Goal: Find specific page/section: Find specific page/section

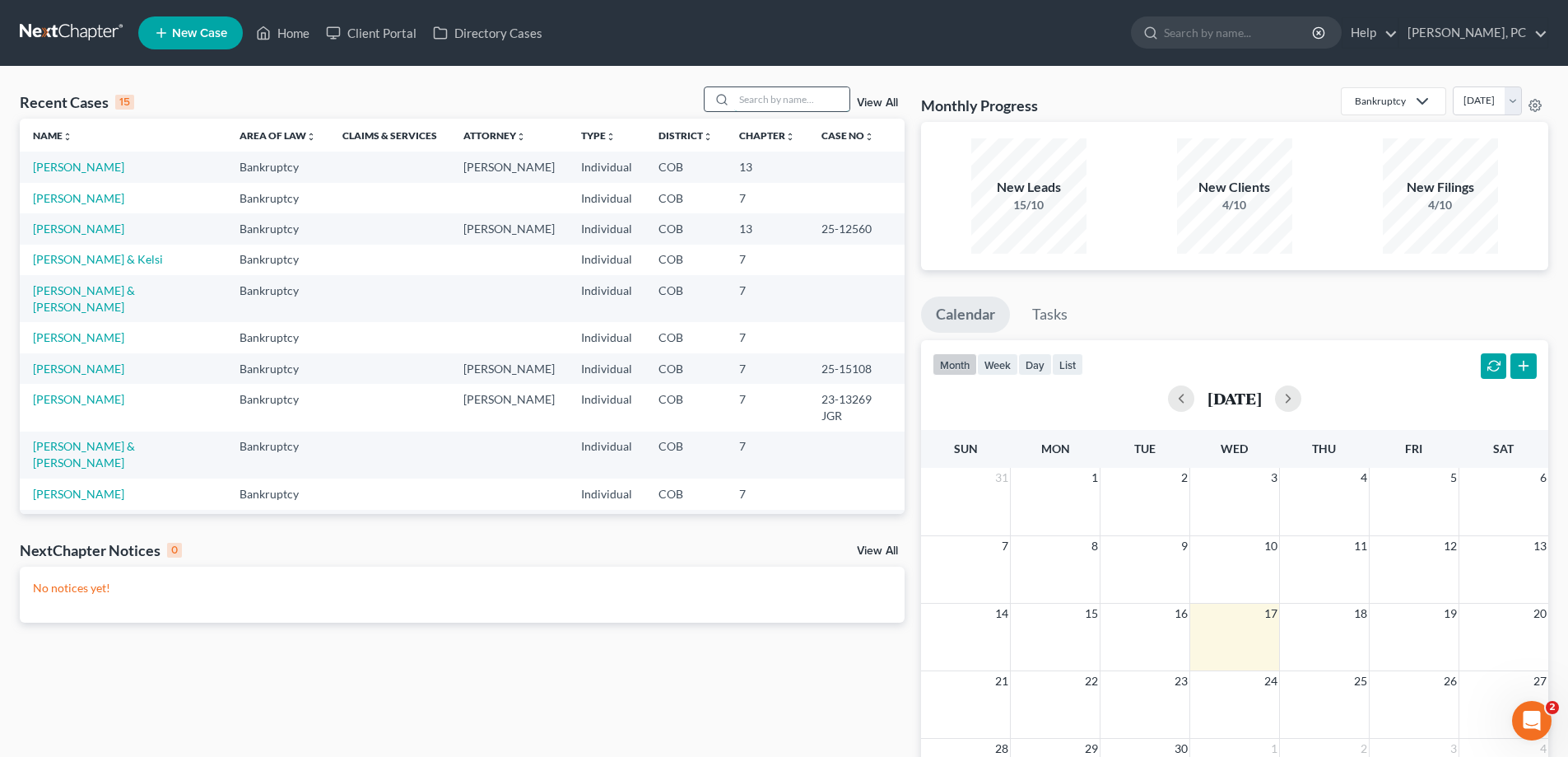
click at [749, 99] on input "search" at bounding box center [791, 99] width 115 height 24
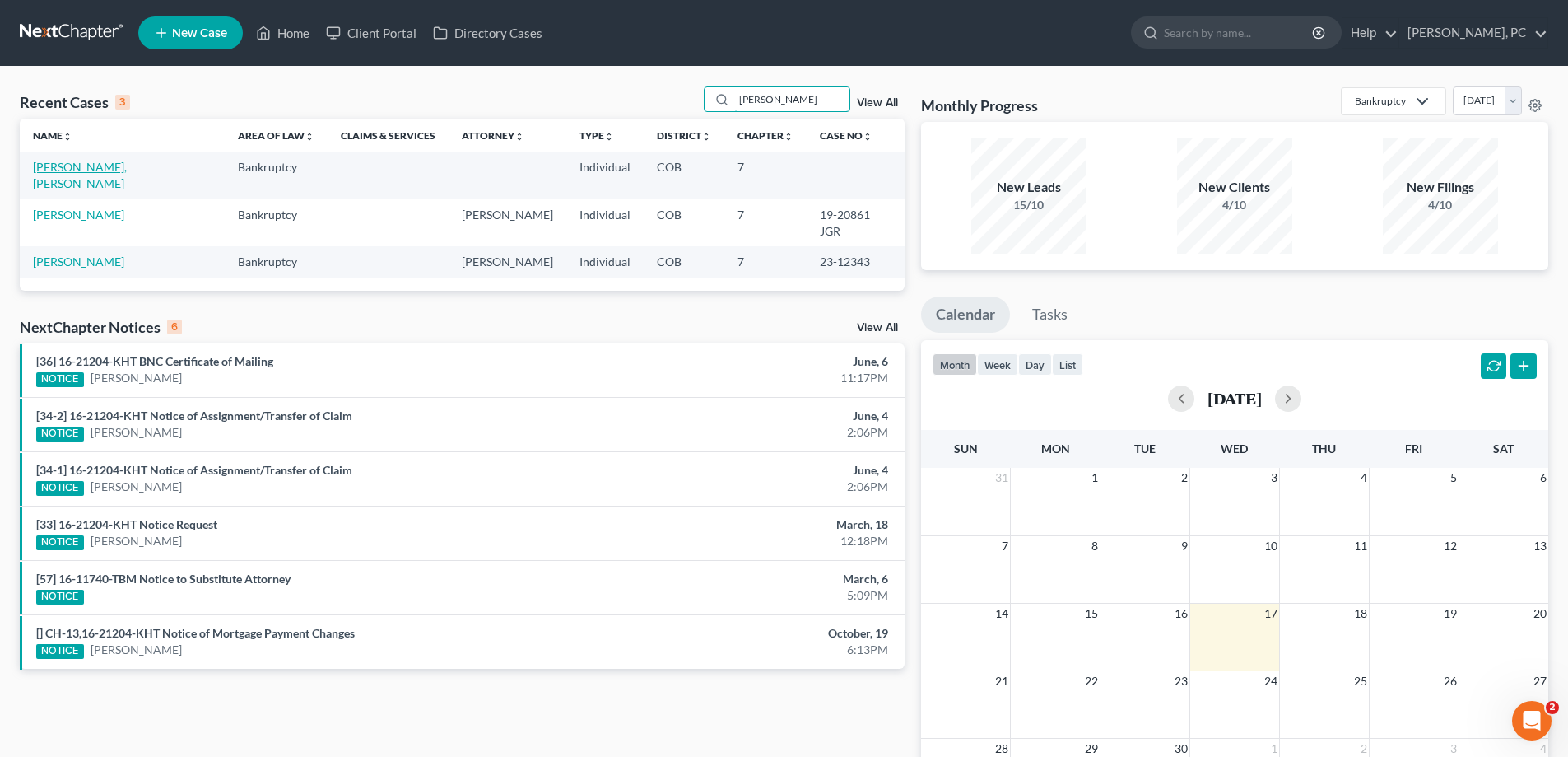
type input "tom"
click at [46, 161] on link "[PERSON_NAME], [PERSON_NAME]" at bounding box center [80, 175] width 94 height 31
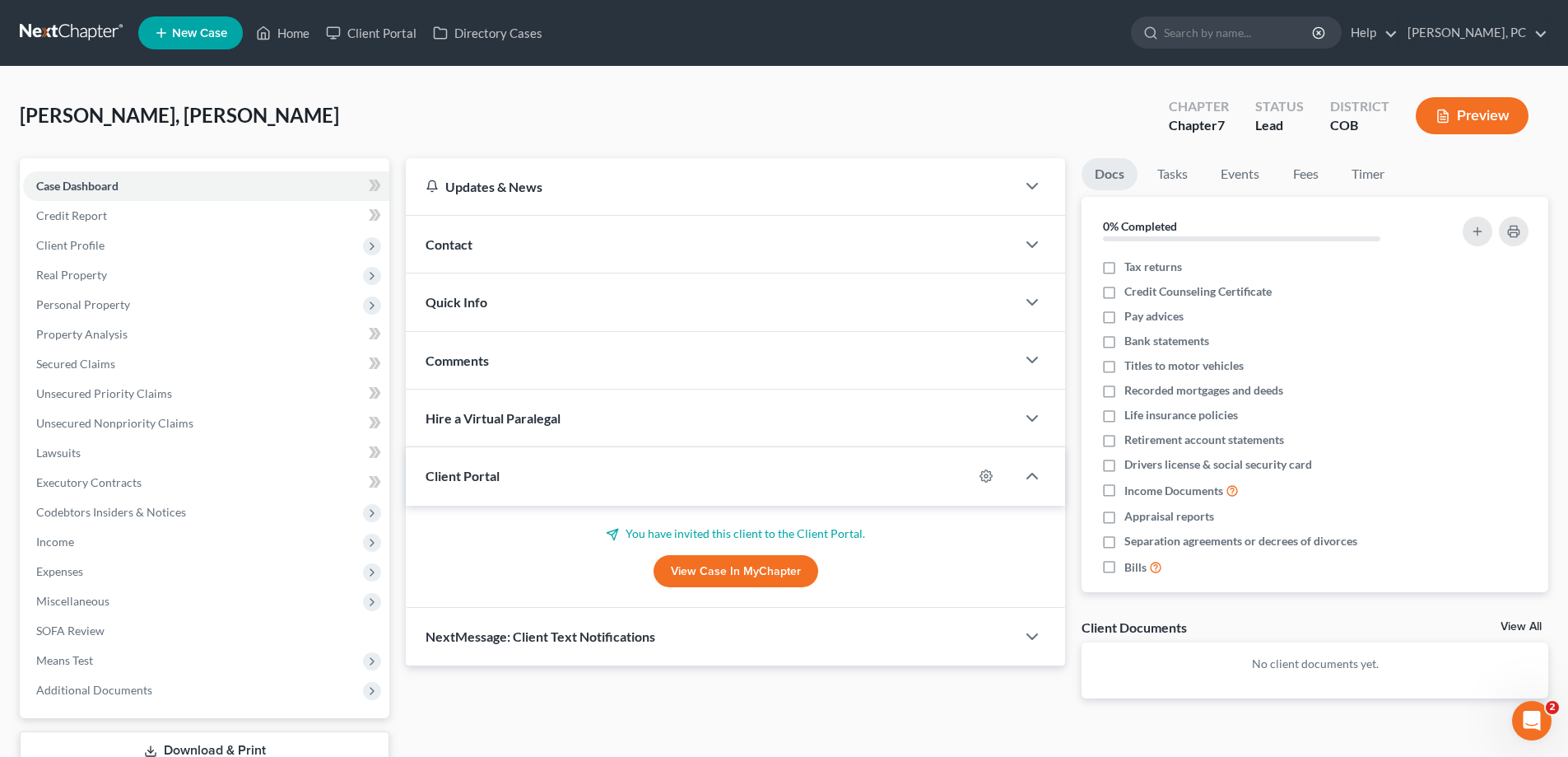
click at [709, 565] on link "View Case in MyChapter" at bounding box center [736, 571] width 165 height 33
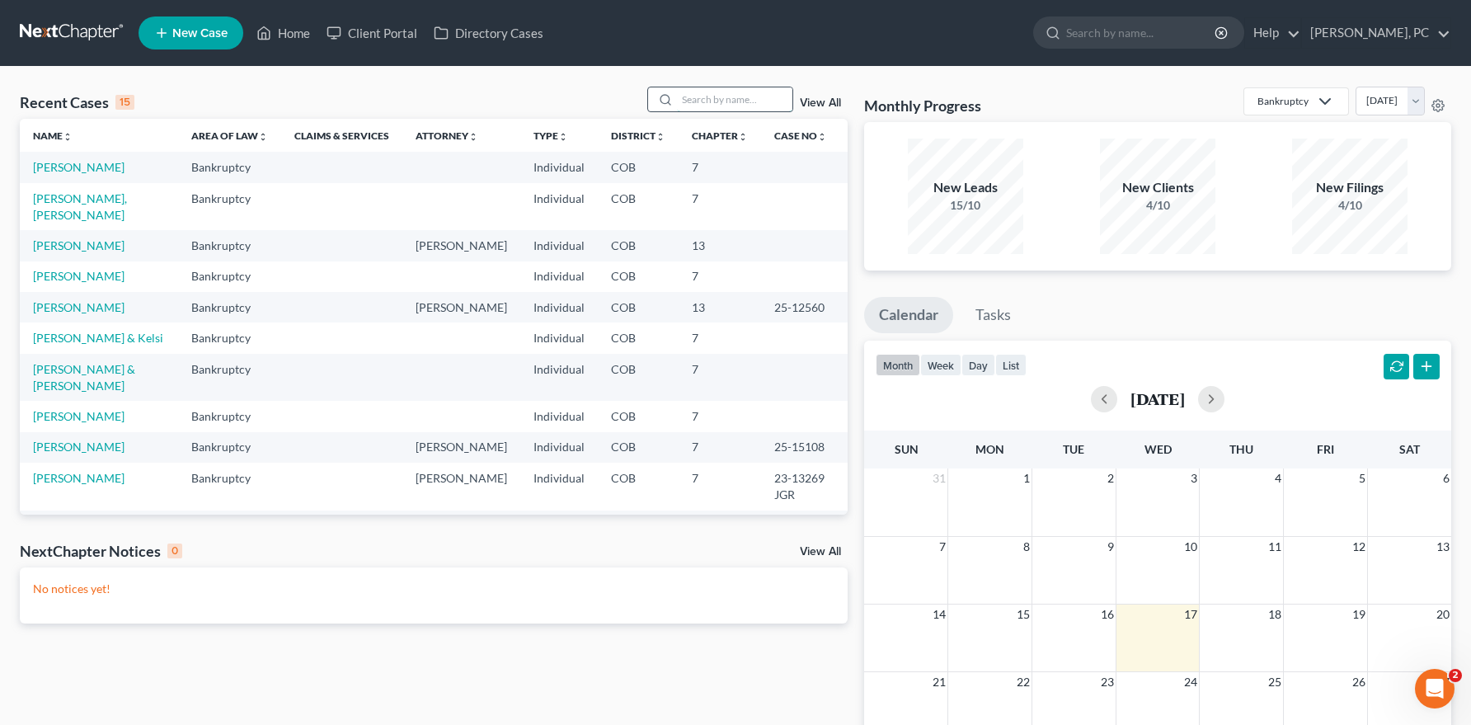
click at [695, 103] on input "search" at bounding box center [734, 99] width 115 height 24
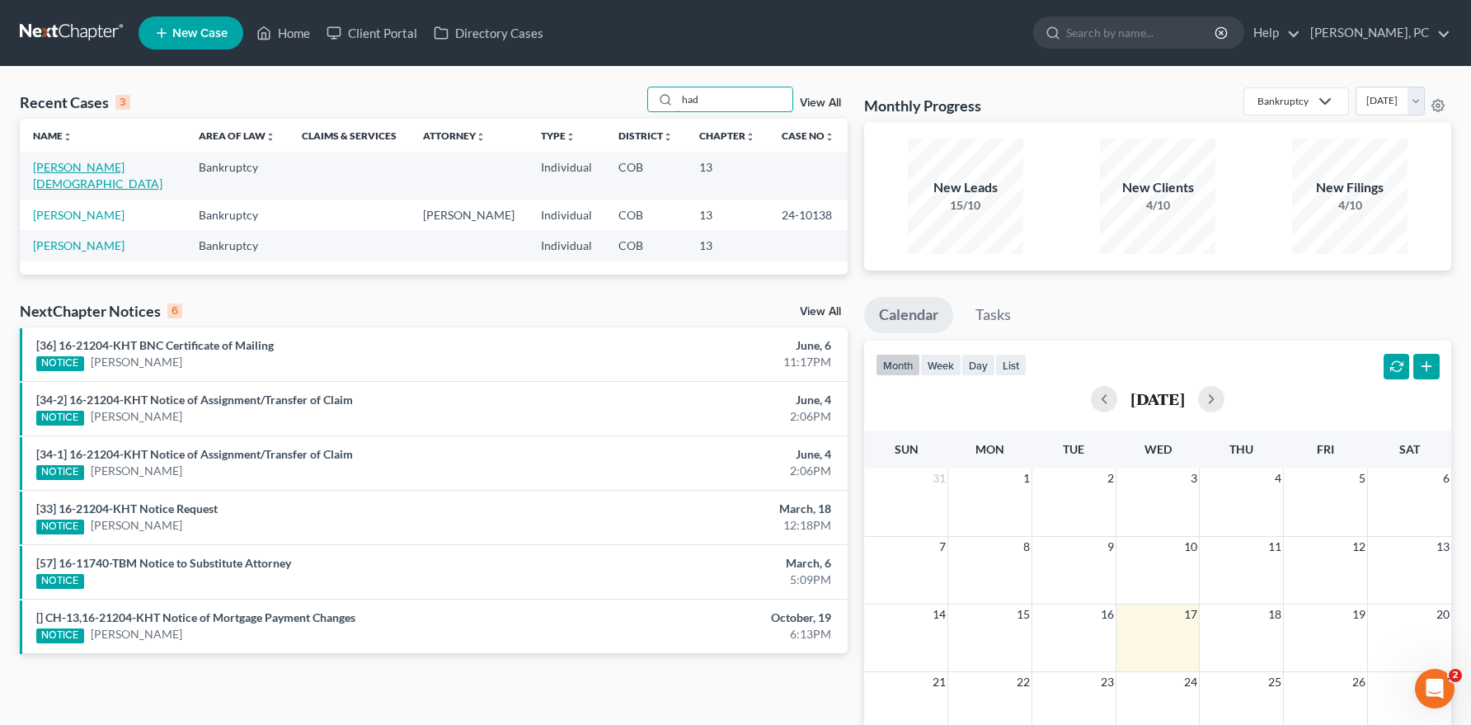
type input "had"
click at [83, 160] on link "[PERSON_NAME][DEMOGRAPHIC_DATA]" at bounding box center [97, 175] width 129 height 31
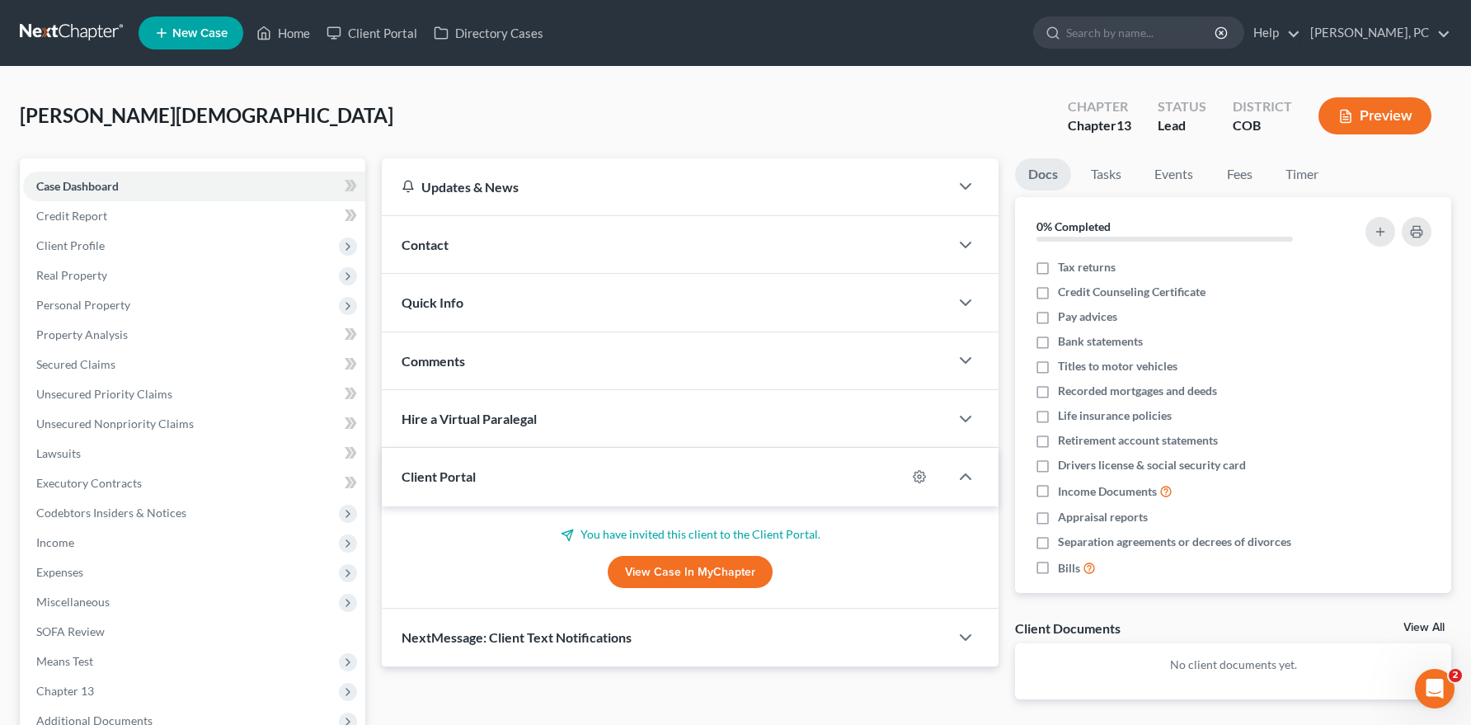
click at [658, 569] on link "View Case in MyChapter" at bounding box center [690, 572] width 165 height 33
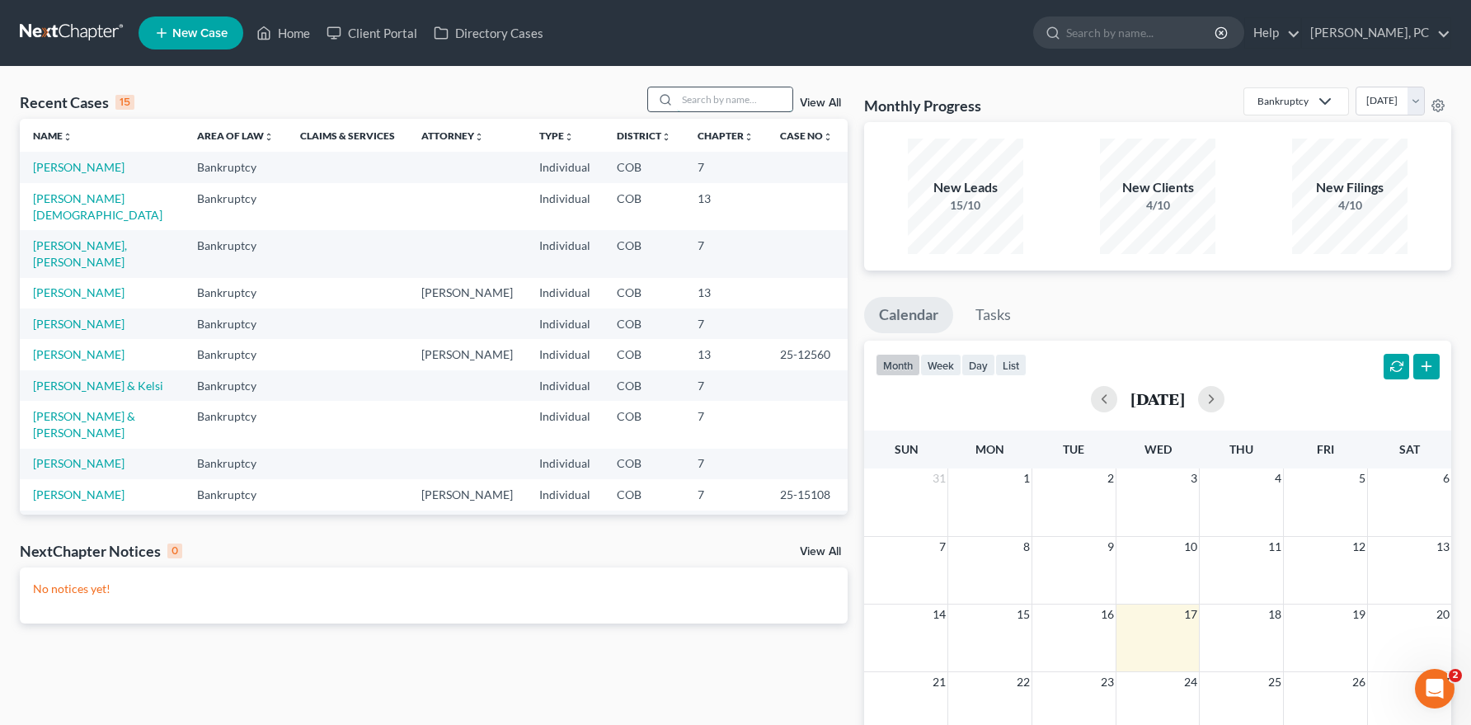
click at [713, 97] on input "search" at bounding box center [734, 99] width 115 height 24
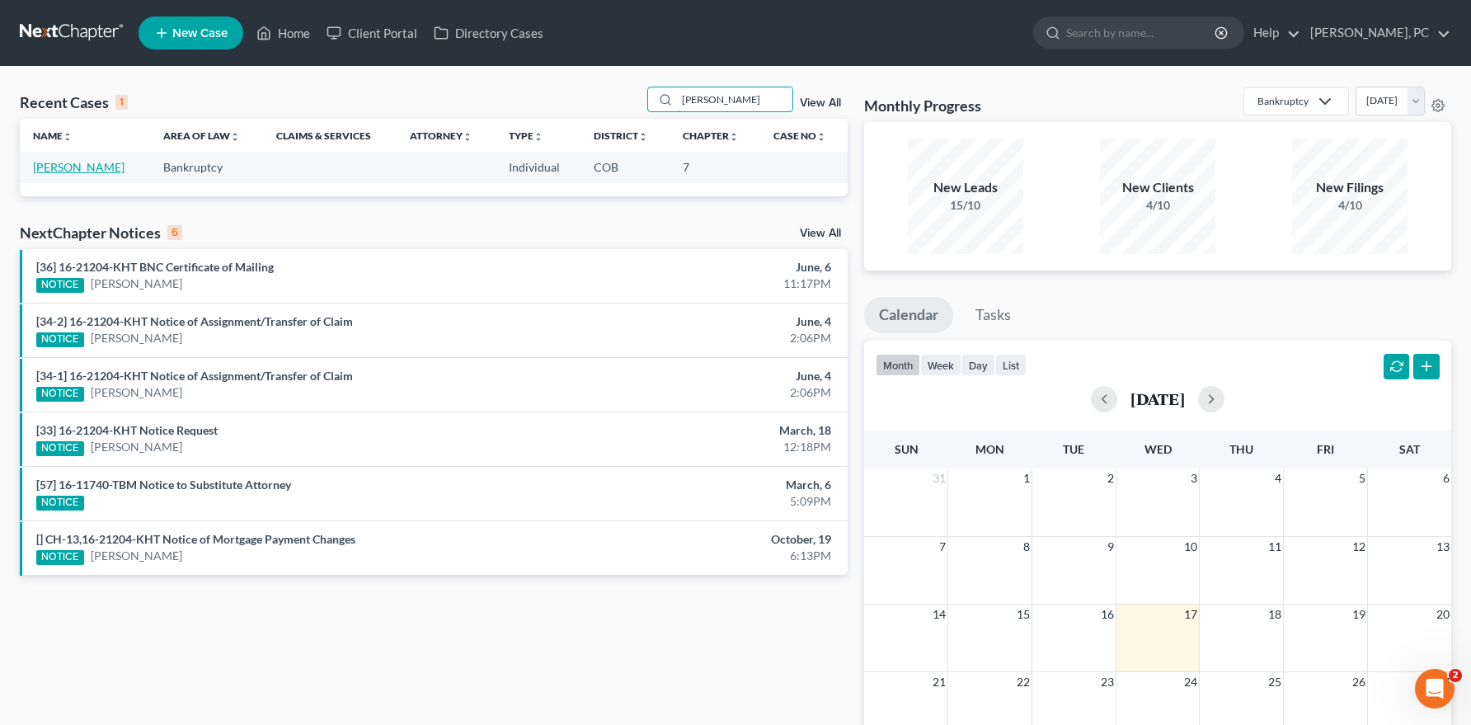
type input "hager"
click at [42, 161] on link "[PERSON_NAME]" at bounding box center [79, 167] width 92 height 14
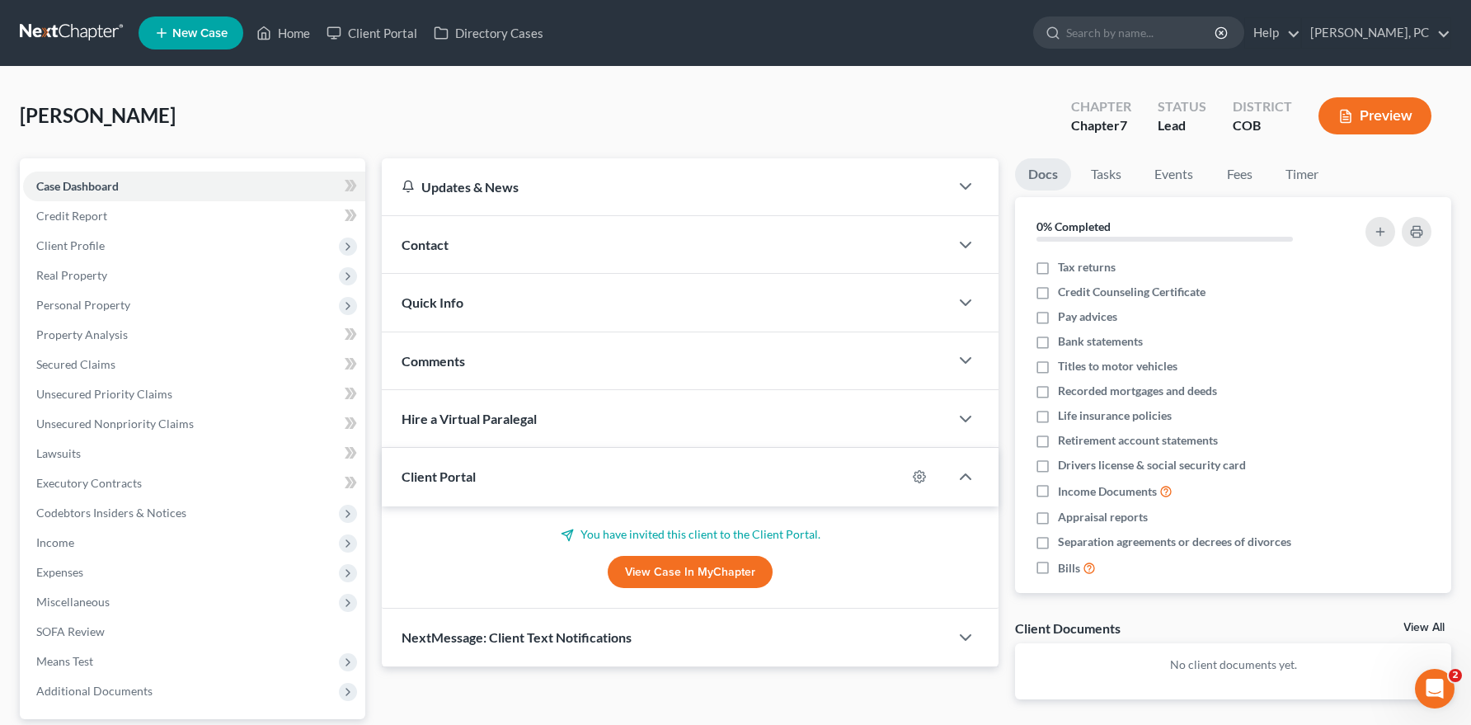
click at [650, 581] on link "View Case in MyChapter" at bounding box center [690, 572] width 165 height 33
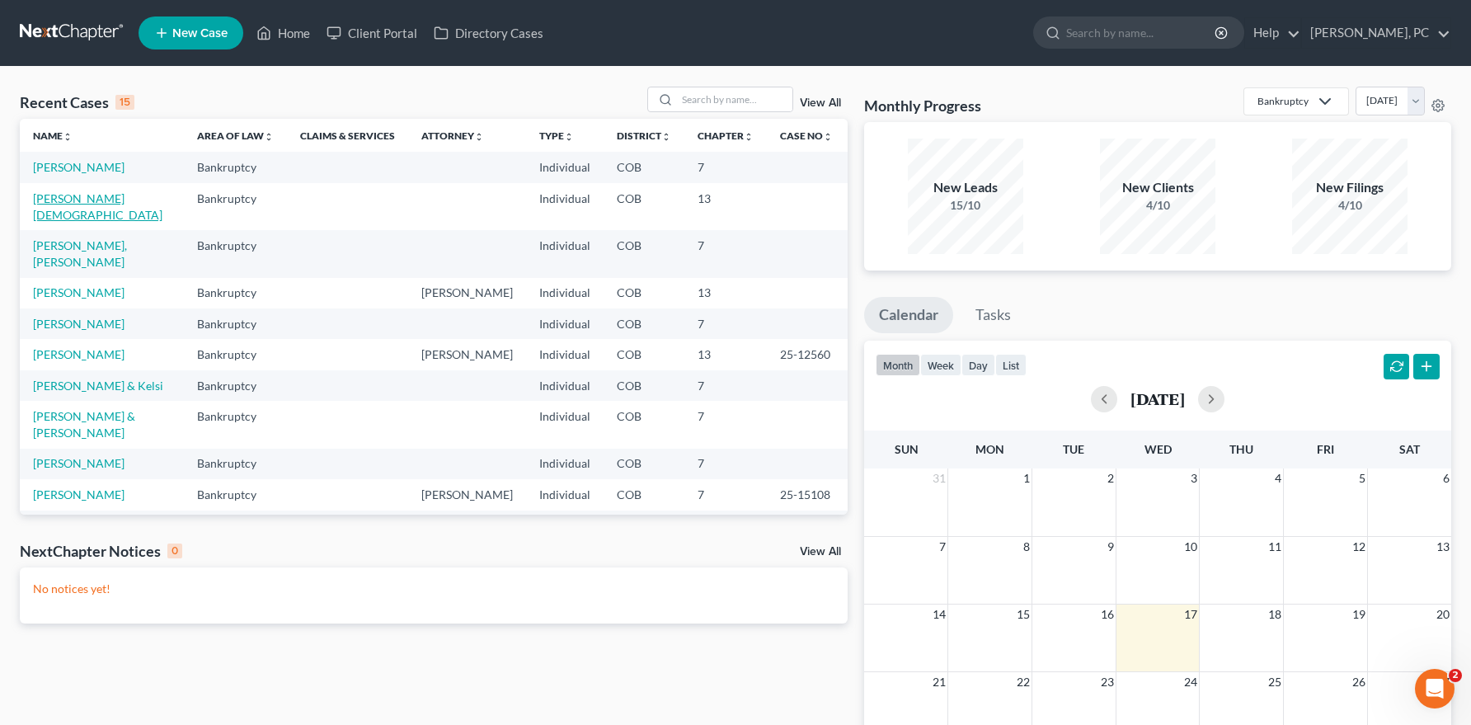
click at [104, 195] on link "Abdirahman, Hadija" at bounding box center [97, 206] width 129 height 31
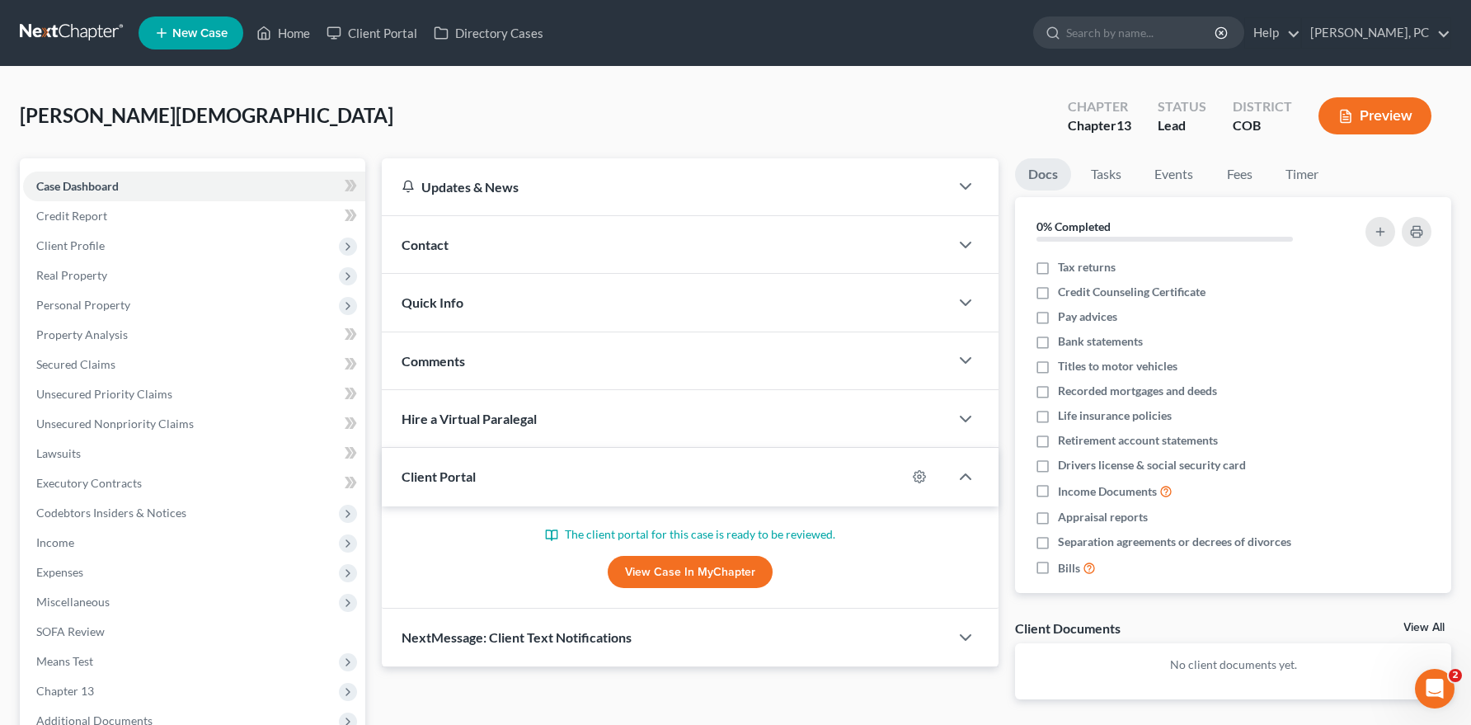
click at [661, 572] on link "View Case in MyChapter" at bounding box center [690, 572] width 165 height 33
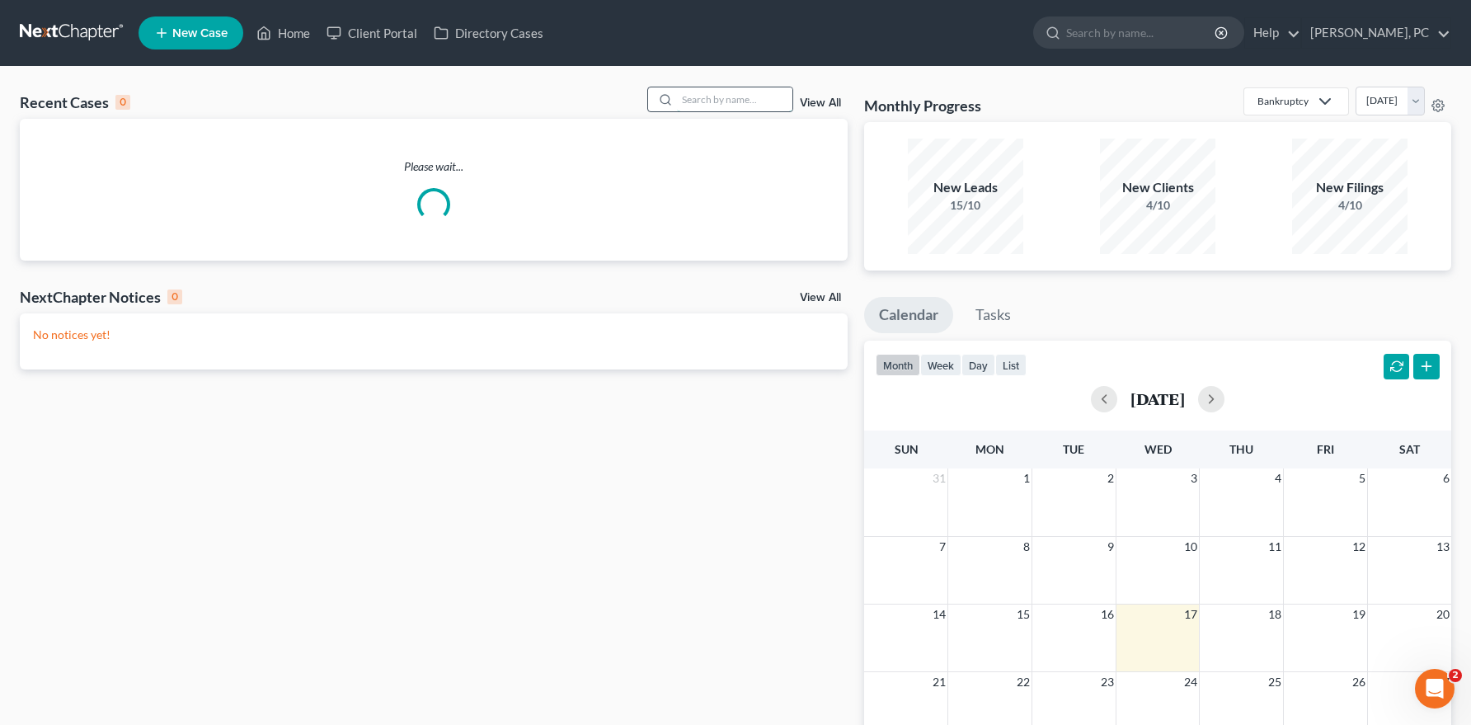
click at [695, 106] on input "search" at bounding box center [734, 99] width 115 height 24
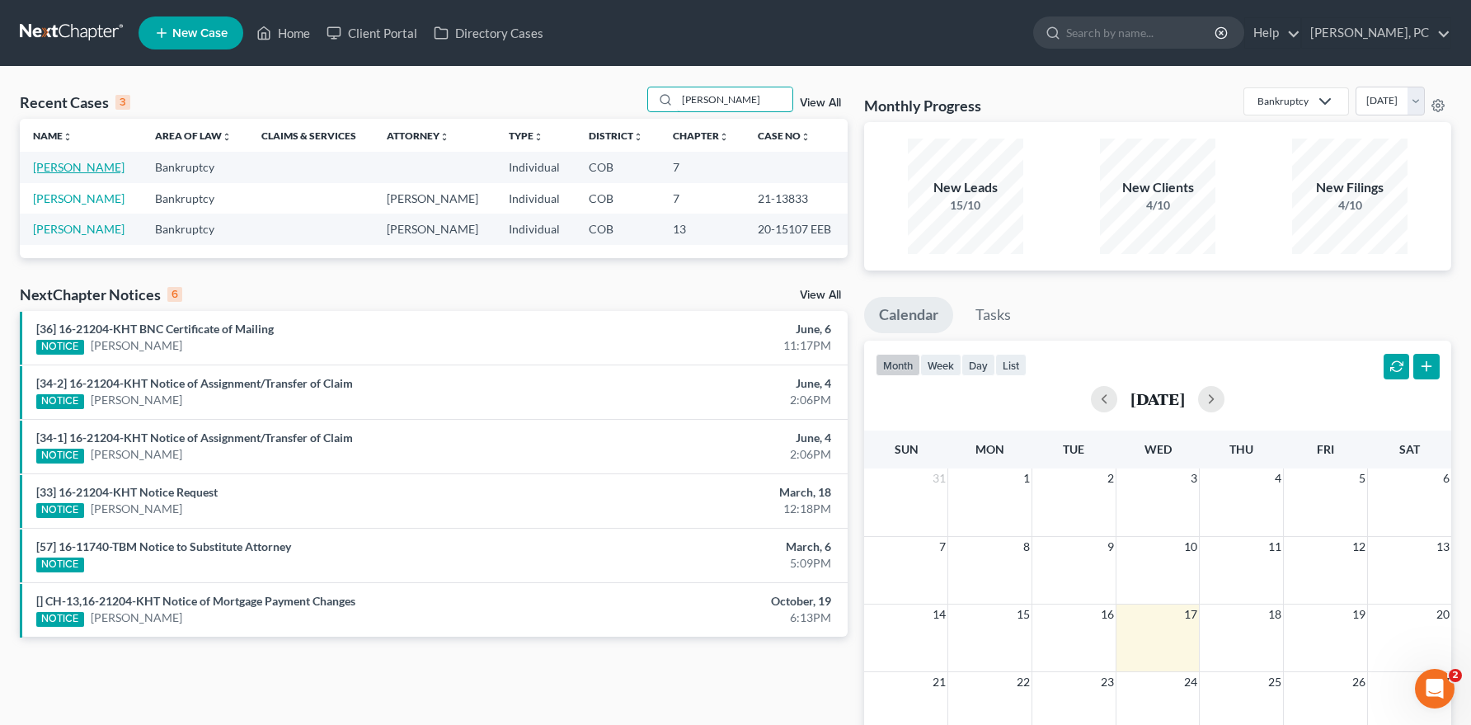
type input "[PERSON_NAME]"
click at [68, 163] on link "[PERSON_NAME]" at bounding box center [79, 167] width 92 height 14
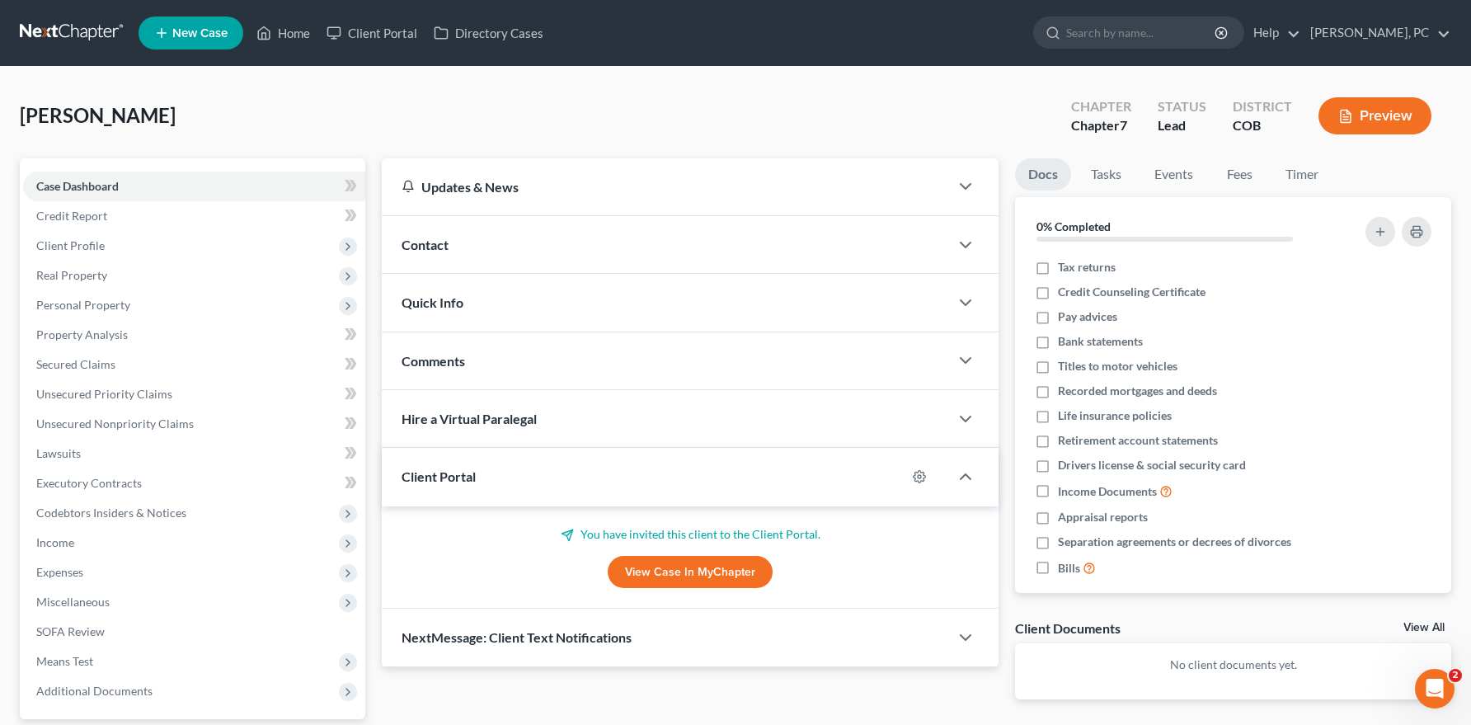
click at [648, 568] on link "View Case in MyChapter" at bounding box center [690, 572] width 165 height 33
